Goal: Task Accomplishment & Management: Use online tool/utility

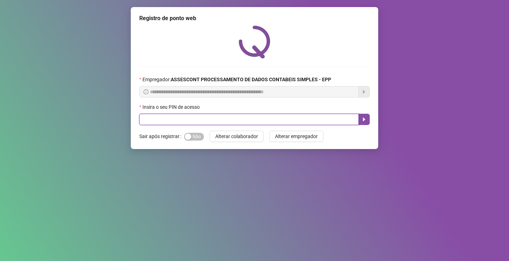
drag, startPoint x: 175, startPoint y: 118, endPoint x: 168, endPoint y: 110, distance: 10.8
click at [175, 118] on input "text" at bounding box center [248, 119] width 219 height 11
type input "*****"
click at [367, 119] on button "button" at bounding box center [363, 119] width 11 height 11
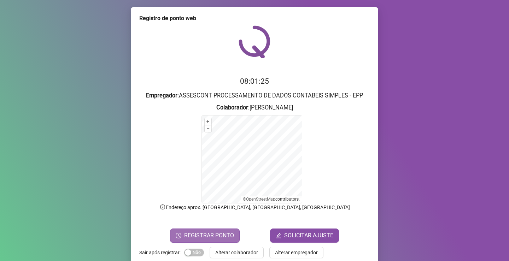
click at [200, 233] on span "REGISTRAR PONTO" at bounding box center [209, 235] width 50 height 8
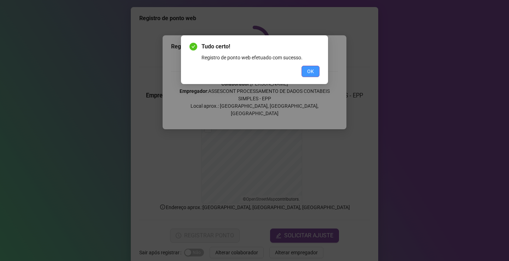
click at [311, 69] on span "OK" at bounding box center [310, 71] width 7 height 8
